Goal: Task Accomplishment & Management: Use online tool/utility

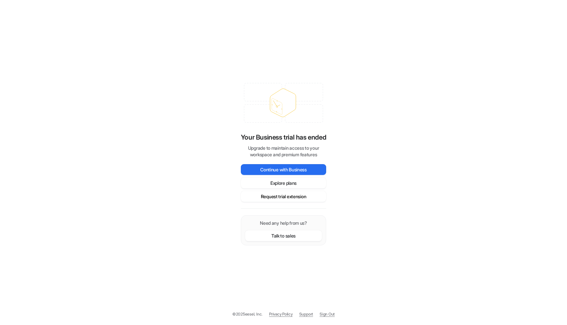
click at [299, 196] on button "Request trial extension" at bounding box center [283, 196] width 85 height 11
click at [359, 130] on div "Your Business trial has ended Upgrade to maintain access to your workspace and …" at bounding box center [283, 162] width 567 height 325
click at [300, 187] on button "Explore plans" at bounding box center [283, 183] width 85 height 11
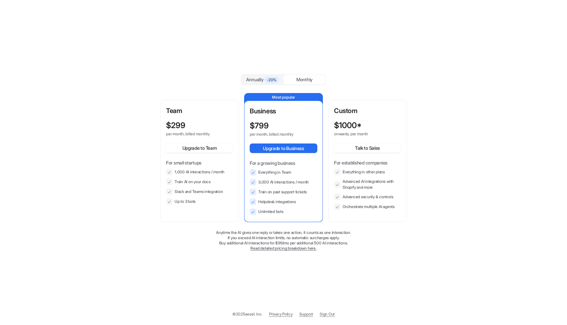
click at [294, 249] on link "Read detailed pricing breakdown here." at bounding box center [283, 248] width 66 height 5
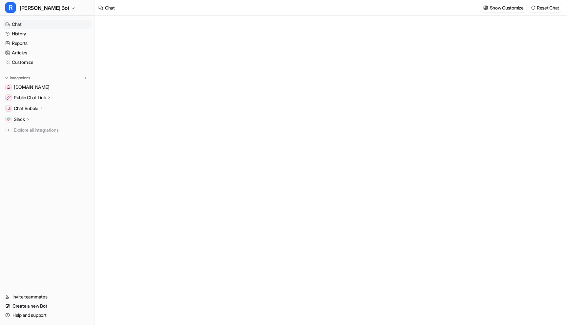
type textarea "**********"
click at [46, 97] on p "Public Chat Link" at bounding box center [30, 97] width 32 height 7
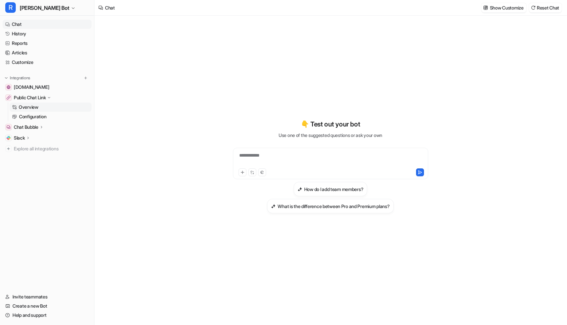
click at [26, 109] on p "Overview" at bounding box center [29, 107] width 20 height 7
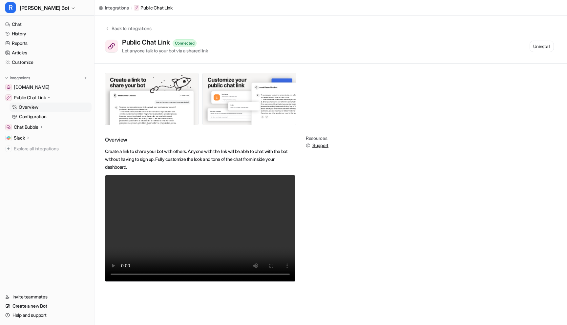
click at [32, 129] on p "Chat Bubble" at bounding box center [26, 127] width 25 height 7
click at [38, 134] on p "Overview" at bounding box center [29, 136] width 20 height 7
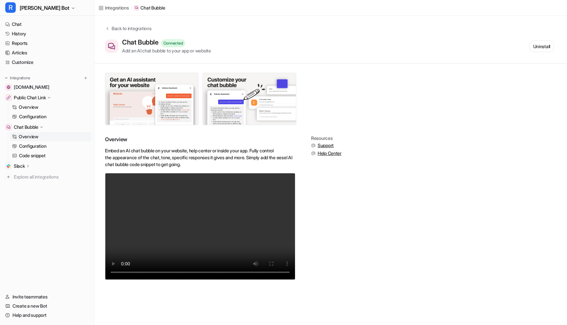
click at [38, 162] on div "Slack" at bounding box center [47, 166] width 89 height 9
click at [38, 159] on p "Code snippet" at bounding box center [32, 156] width 27 height 7
